Goal: Task Accomplishment & Management: Use online tool/utility

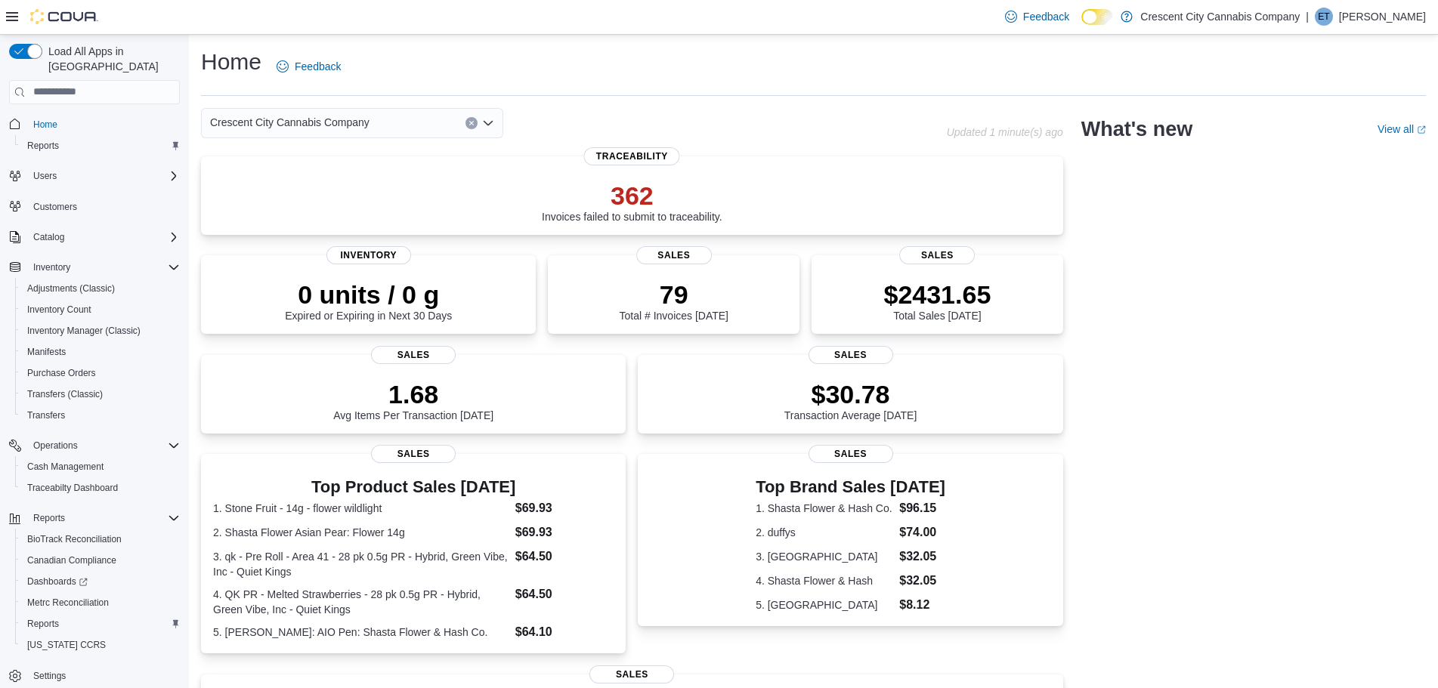
scroll to position [7, 0]
click at [48, 611] on span "Reports" at bounding box center [43, 617] width 32 height 12
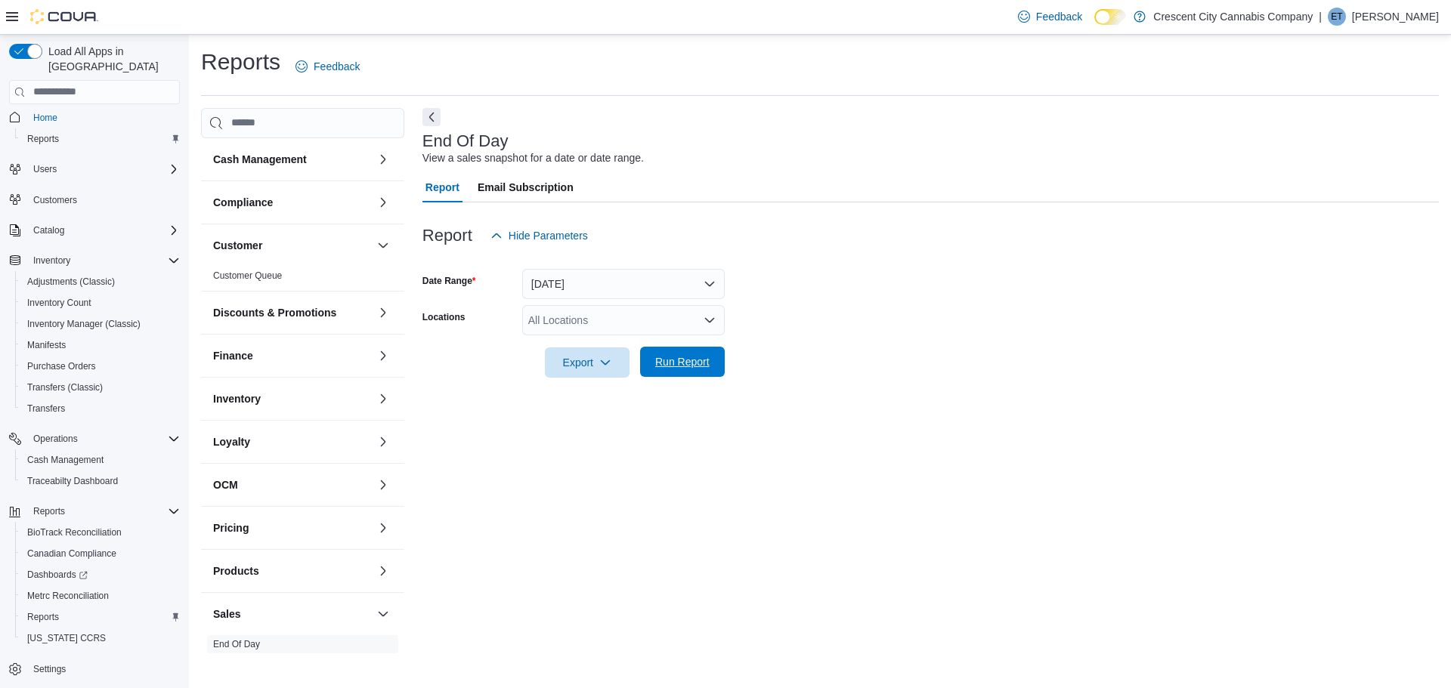
click at [663, 357] on span "Run Report" at bounding box center [682, 361] width 54 height 15
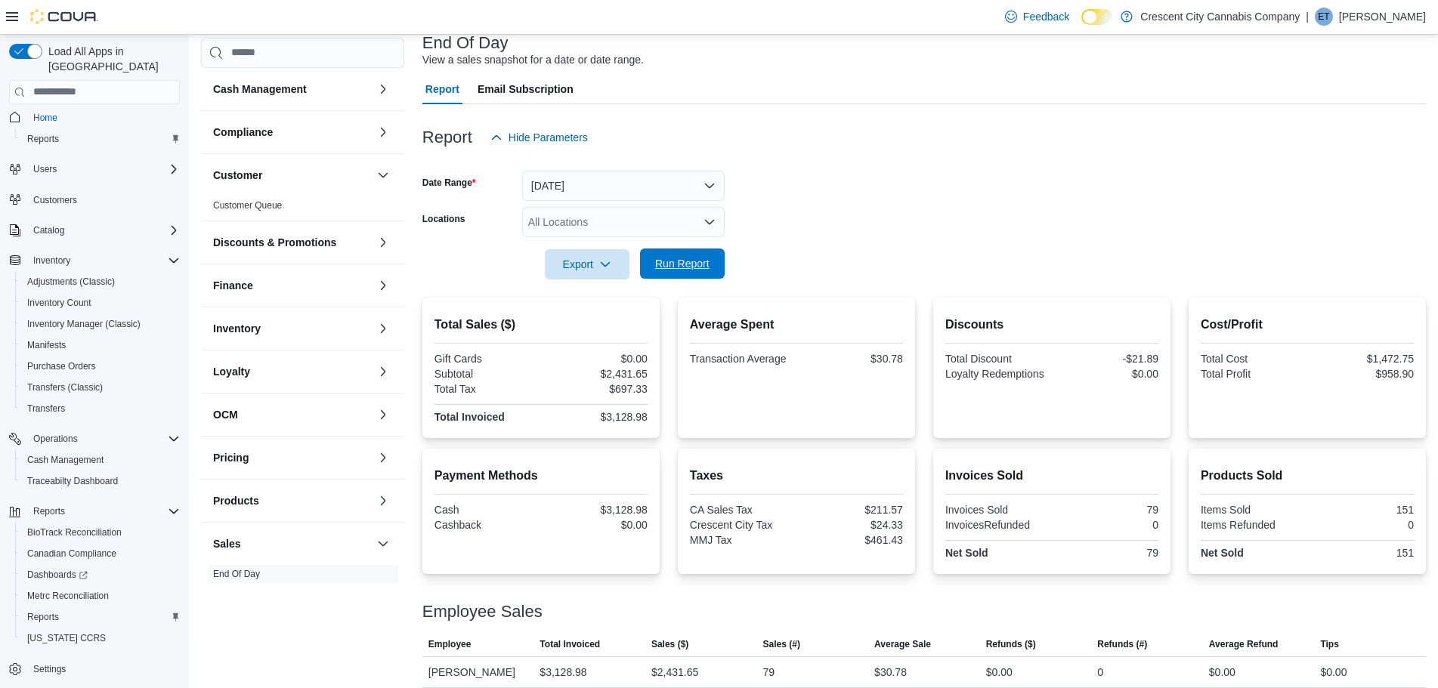
scroll to position [110, 0]
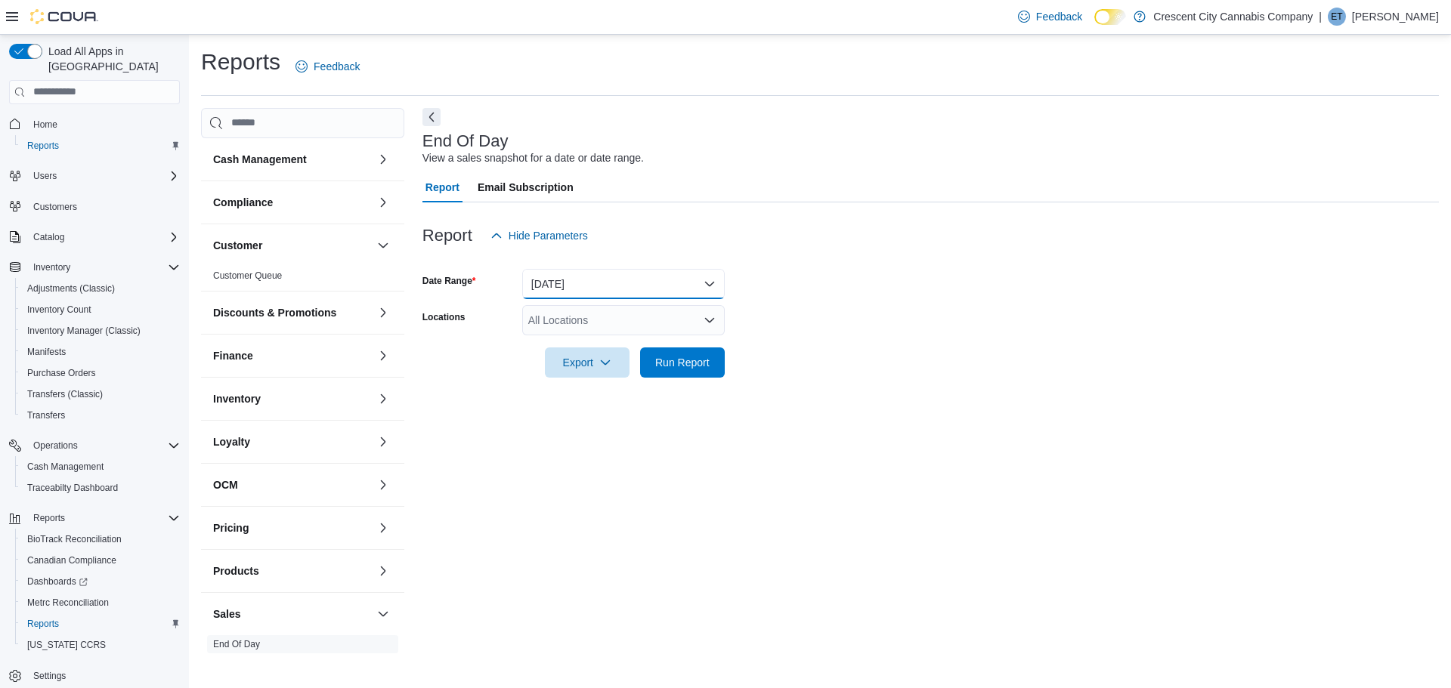
click at [707, 285] on button "[DATE]" at bounding box center [623, 284] width 203 height 30
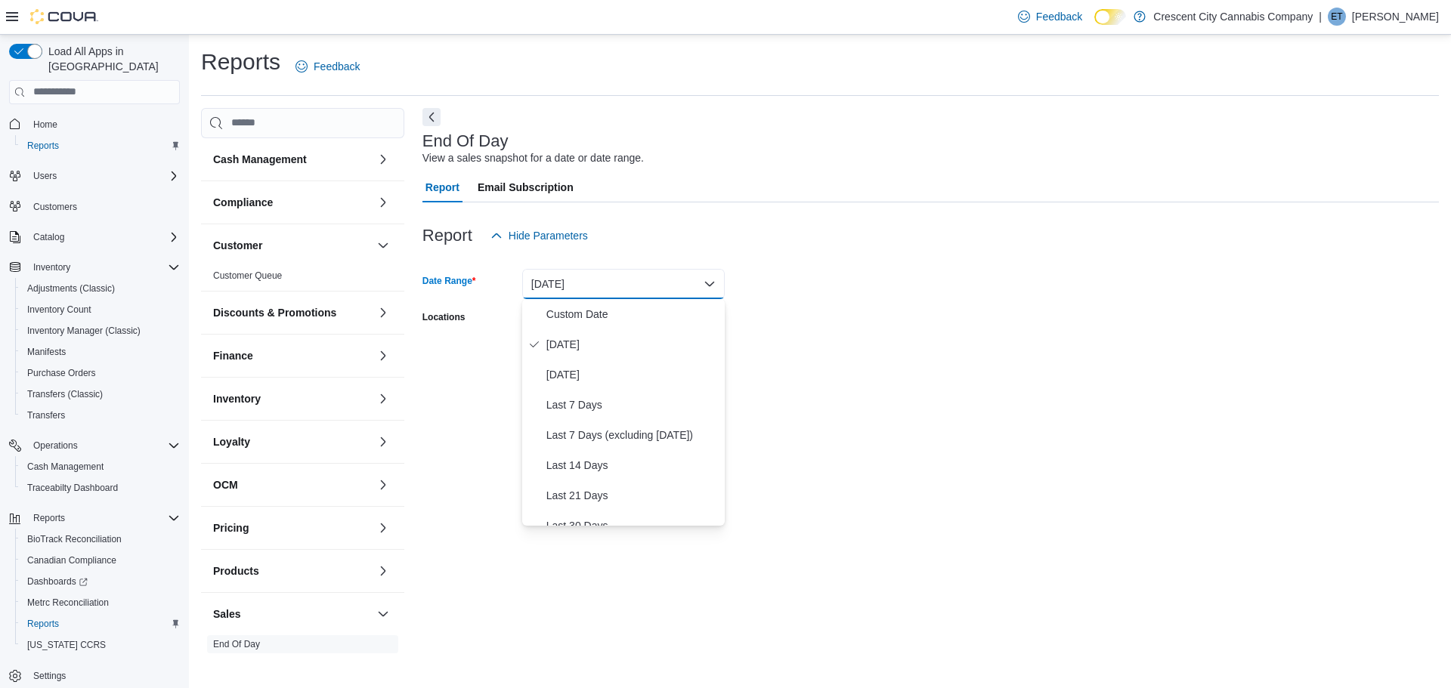
click at [824, 315] on form "Date Range [DATE] Locations All Locations Export Run Report" at bounding box center [930, 314] width 1016 height 127
